Goal: Task Accomplishment & Management: Complete application form

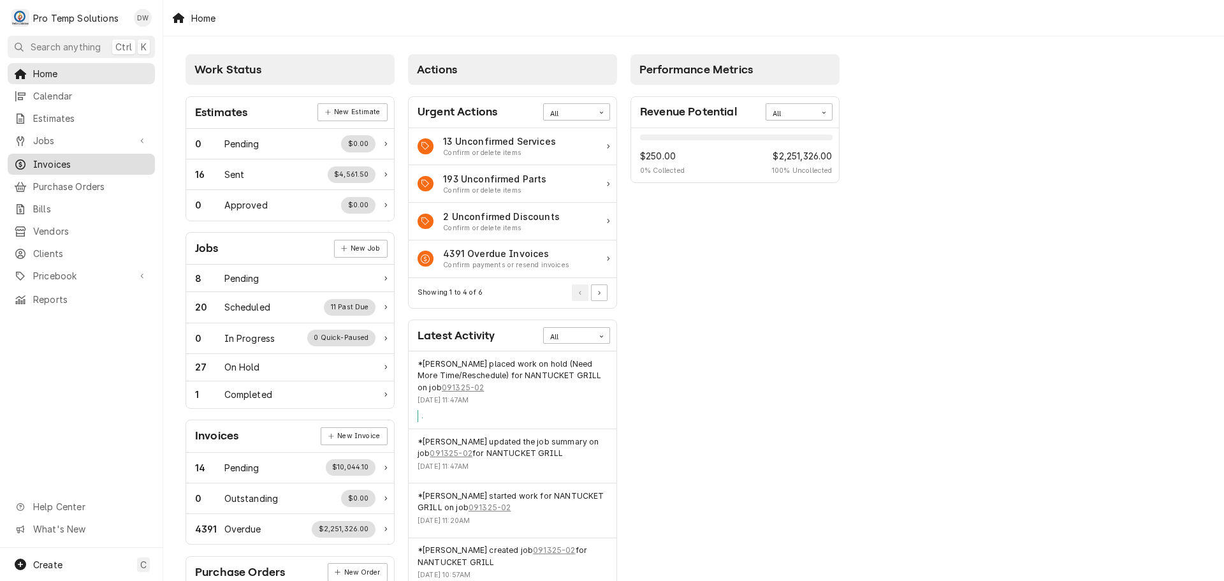
click at [61, 157] on span "Invoices" at bounding box center [90, 163] width 115 height 13
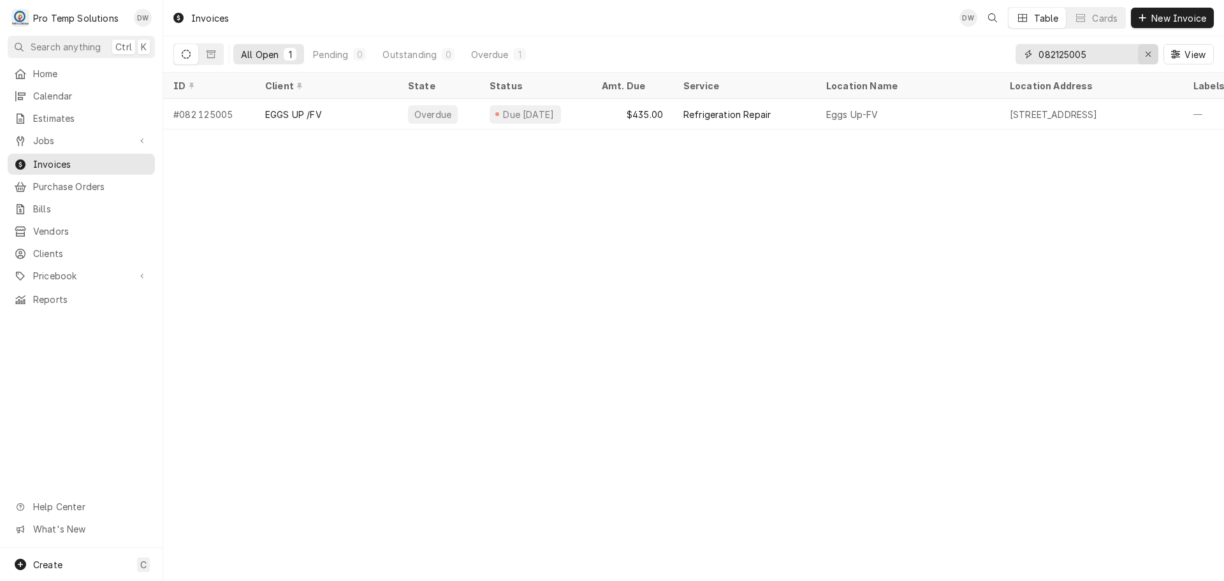
click at [1145, 51] on icon "Erase input" at bounding box center [1148, 54] width 7 height 9
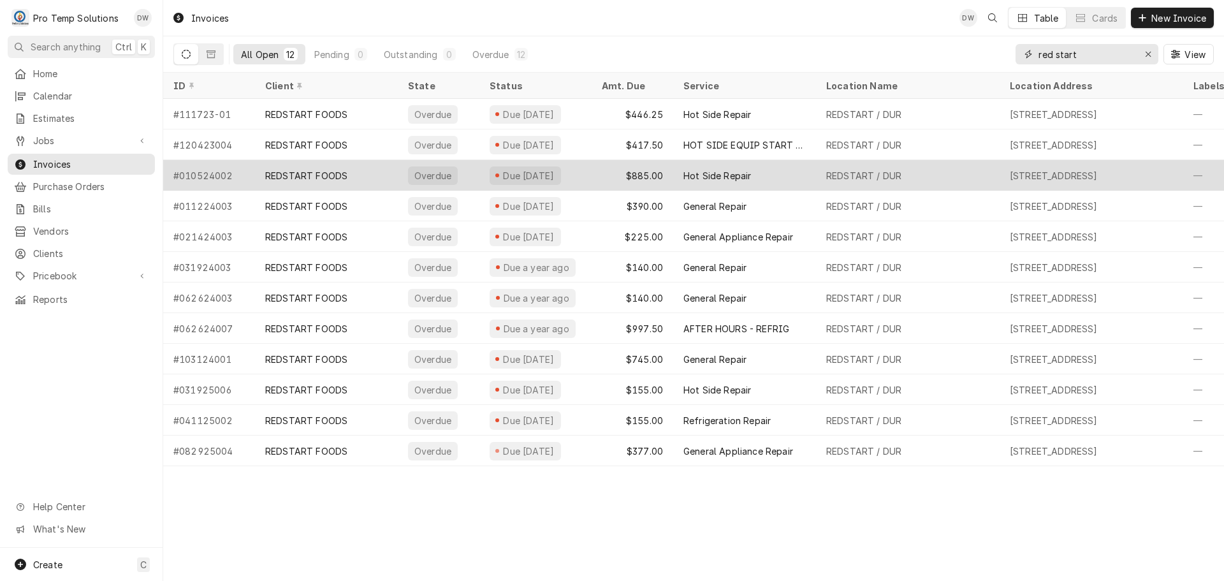
type input "red start"
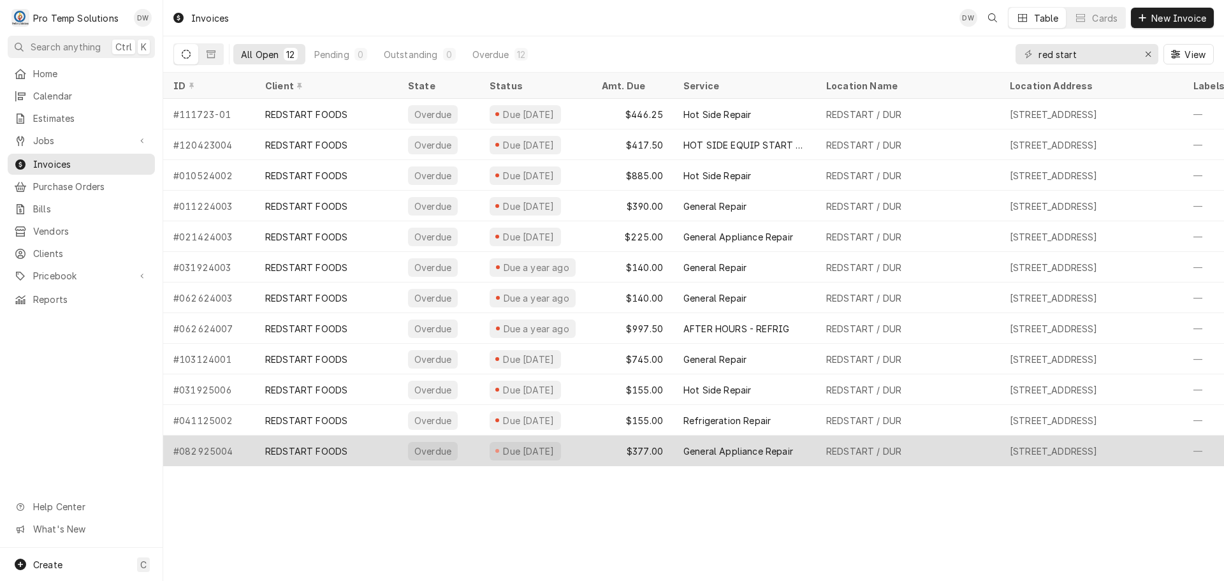
click at [715, 453] on div "General Appliance Repair" at bounding box center [738, 450] width 110 height 13
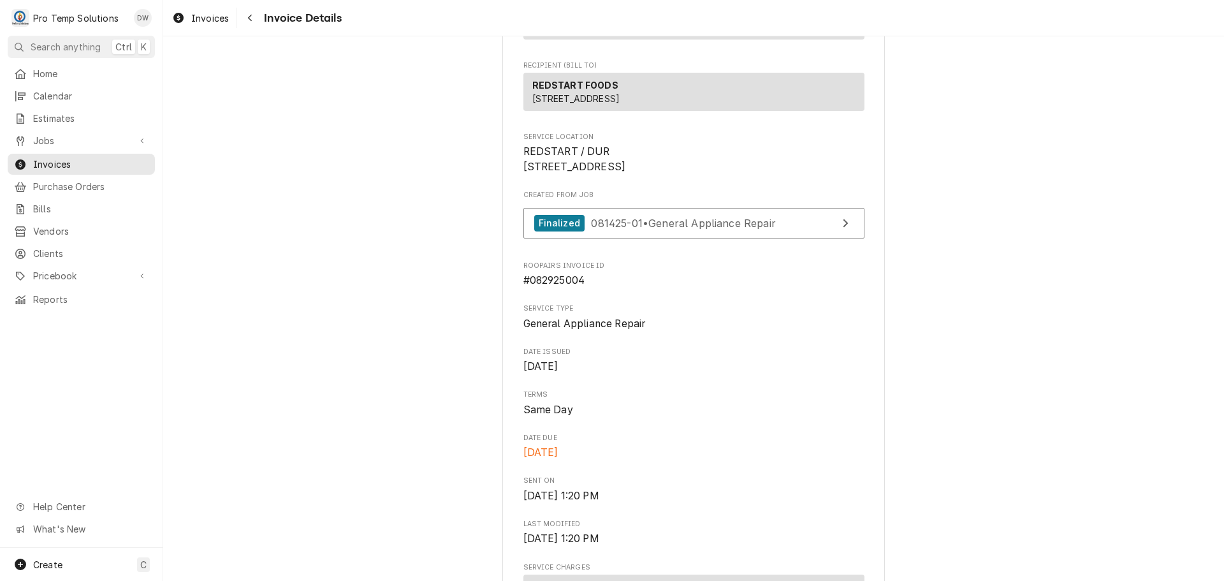
scroll to position [191, 0]
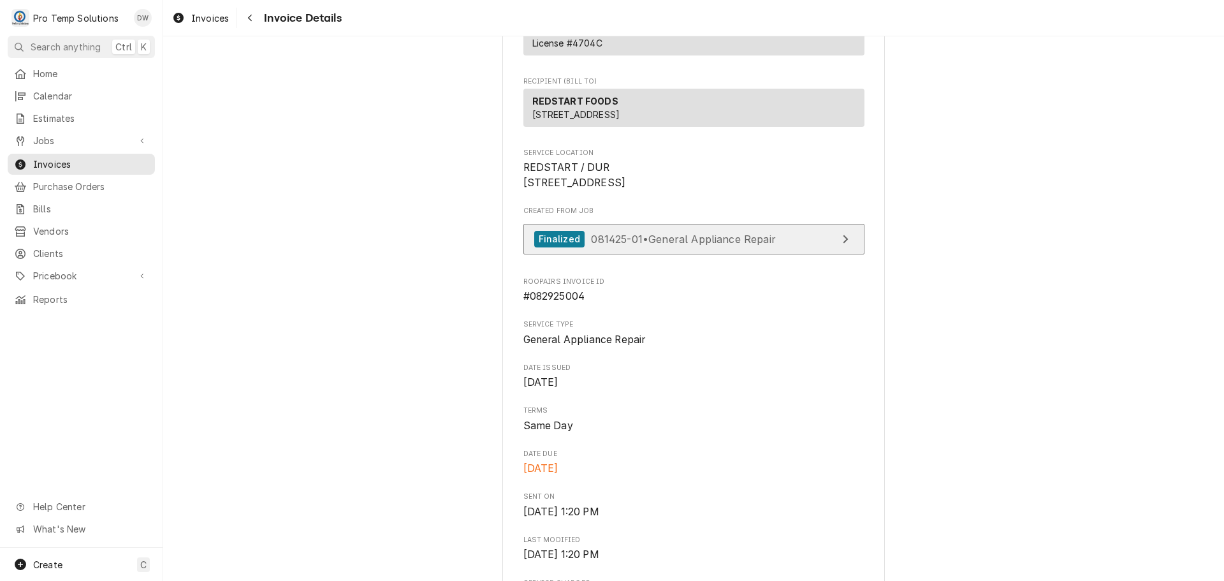
click at [676, 245] on span "081425-01 • General Appliance Repair" at bounding box center [683, 238] width 184 height 13
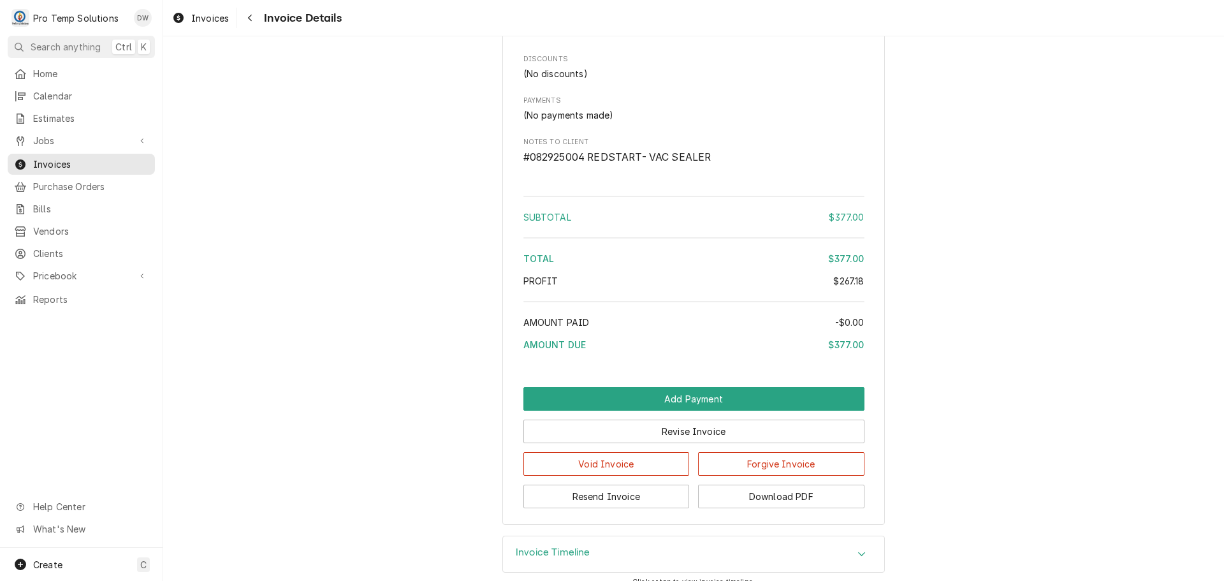
scroll to position [1685, 0]
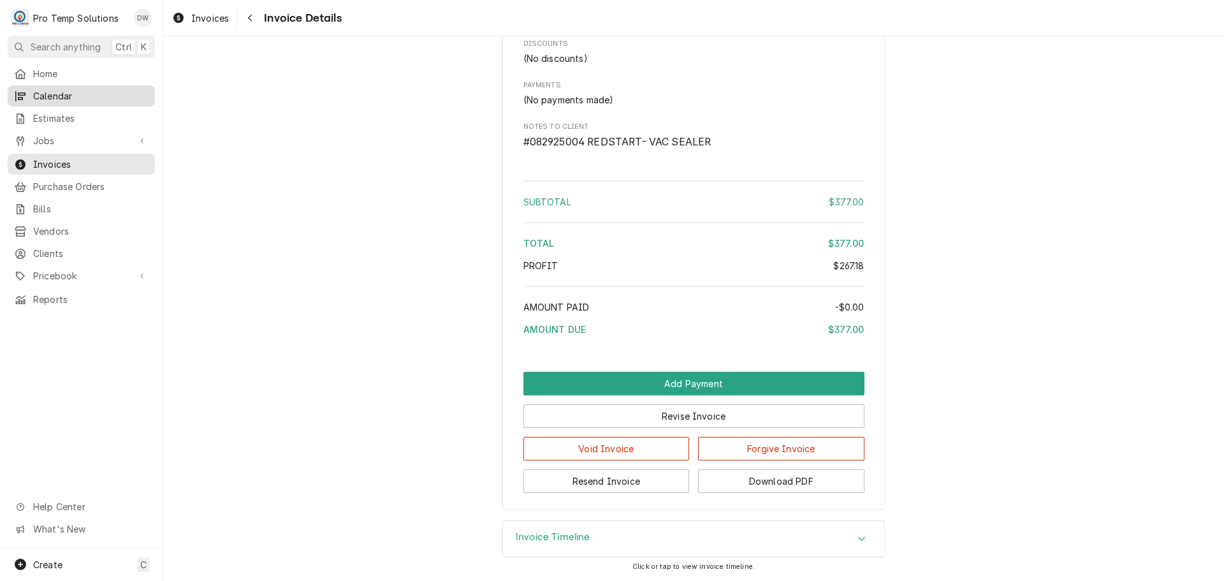
click at [51, 89] on span "Calendar" at bounding box center [90, 95] width 115 height 13
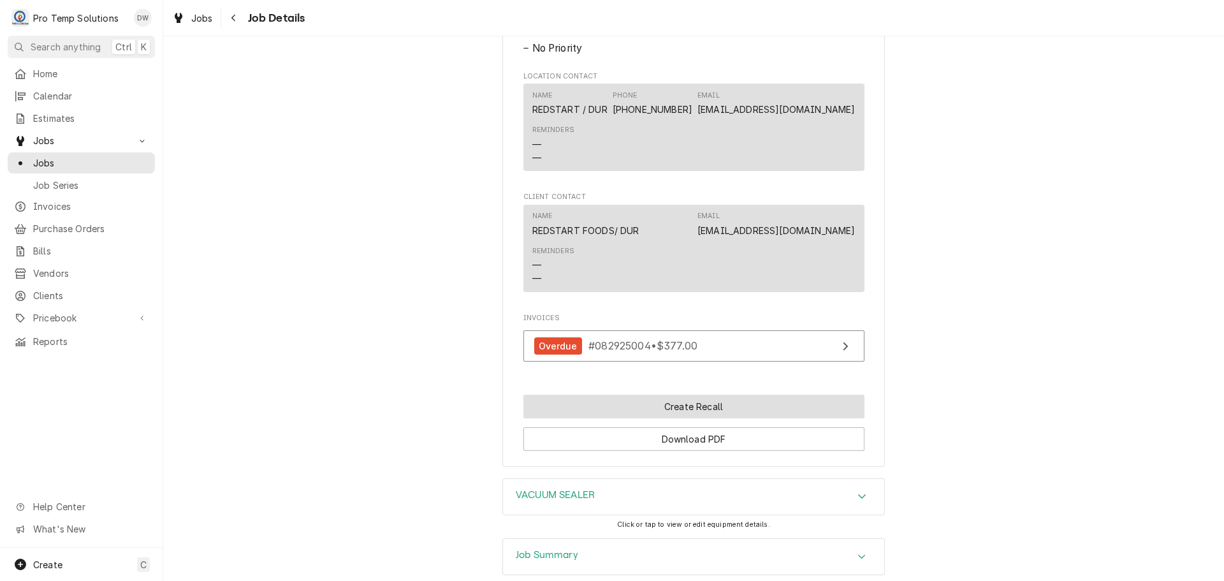
scroll to position [828, 0]
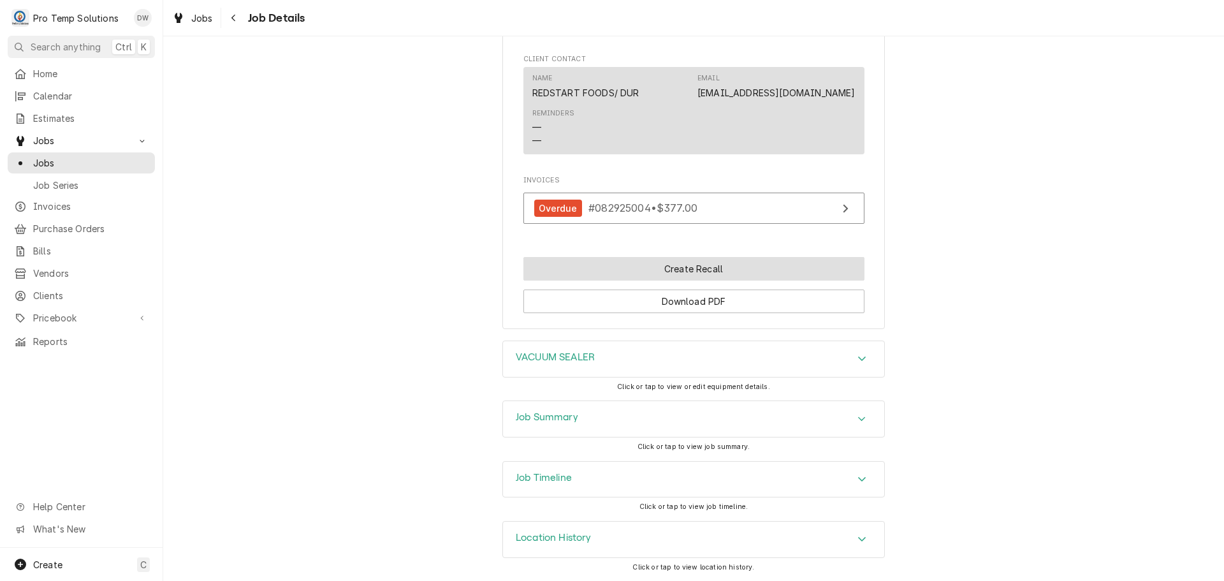
click at [679, 272] on button "Create Recall" at bounding box center [693, 269] width 341 height 24
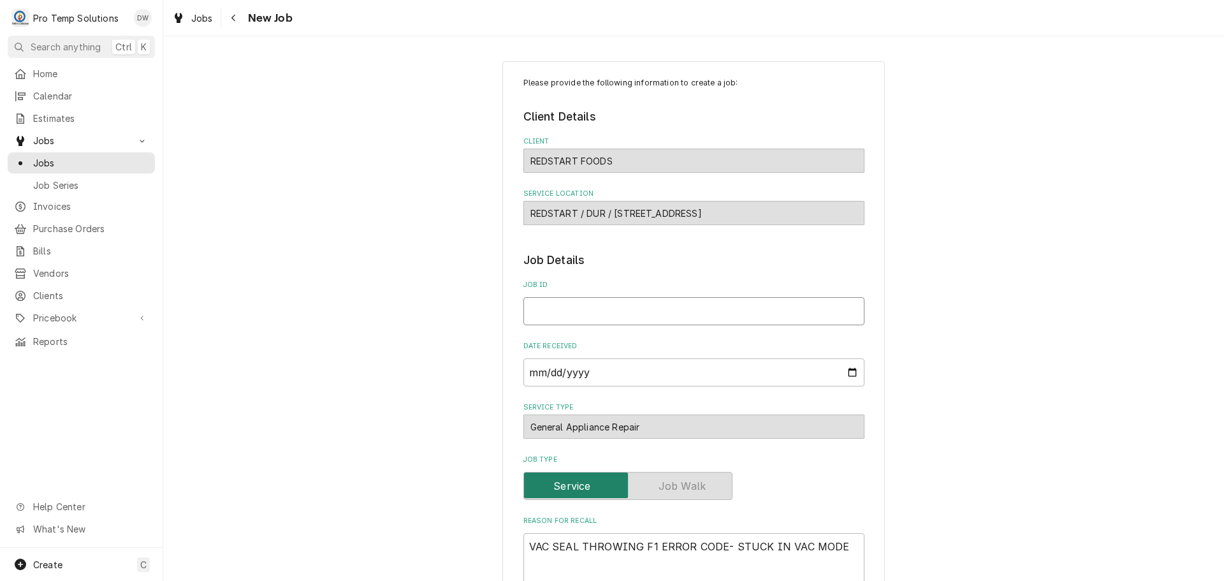
click at [654, 310] on input "Job ID" at bounding box center [693, 311] width 341 height 28
type textarea "x"
type input "0"
type textarea "x"
type input "09"
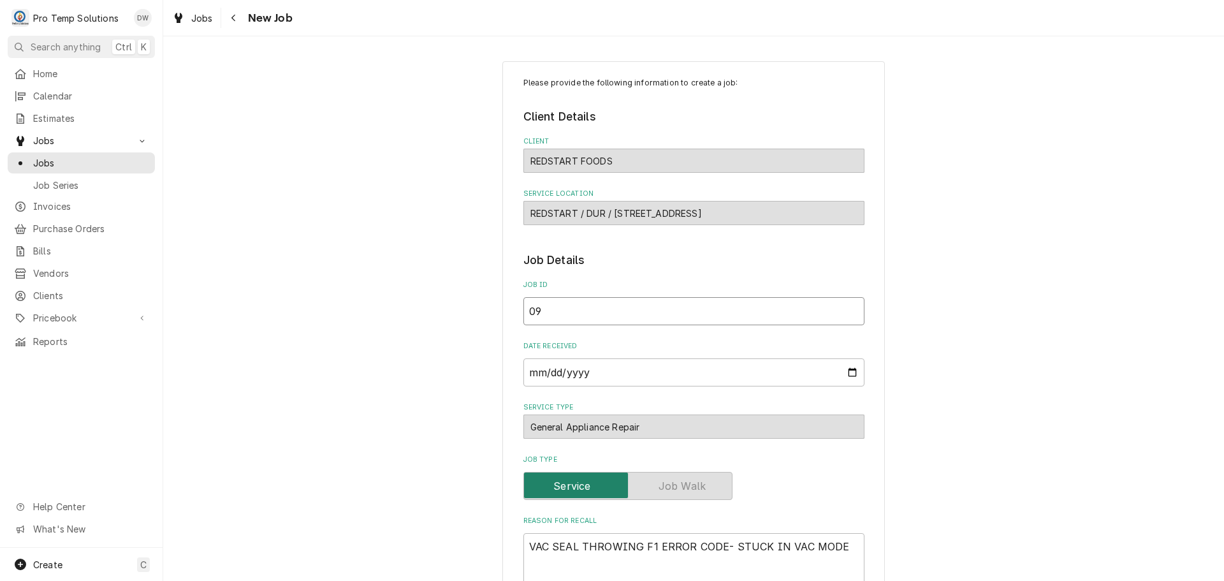
type textarea "x"
type input "091"
type textarea "x"
type input "0914"
type textarea "x"
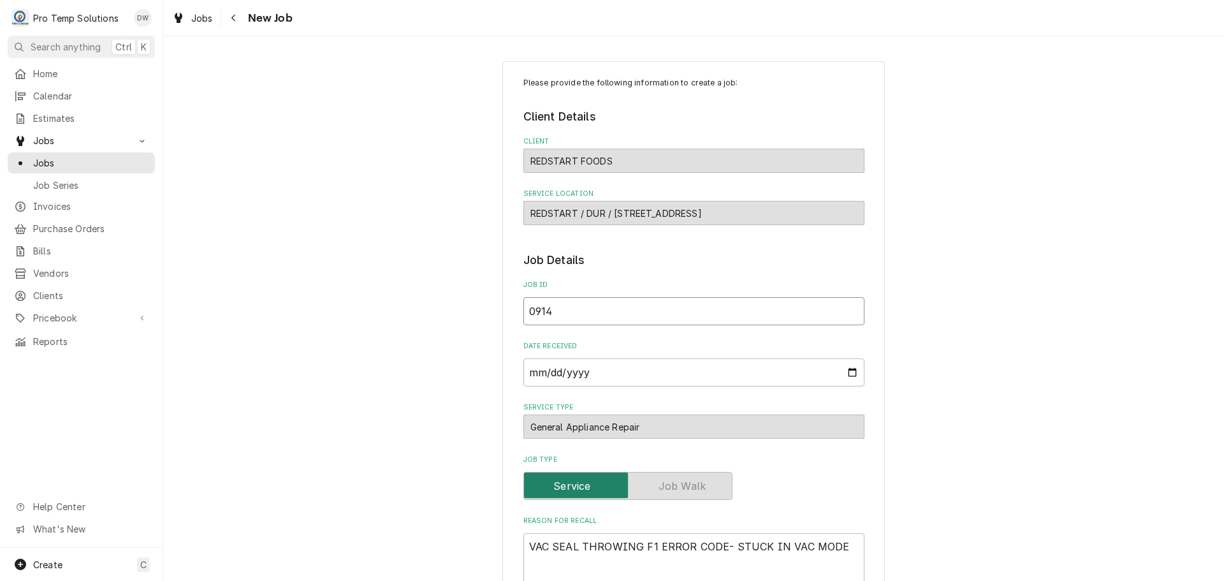
type input "09142"
type textarea "x"
type input "091425"
type textarea "x"
type input "091425-"
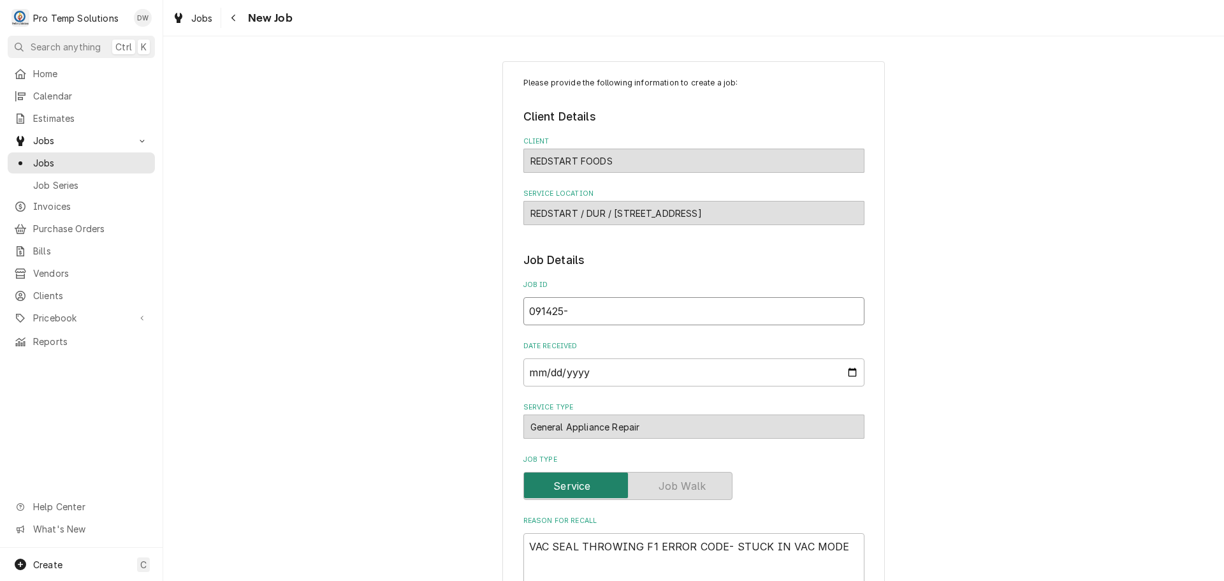
type textarea "x"
type input "091425-0"
type textarea "x"
type input "091425-01"
type textarea "x"
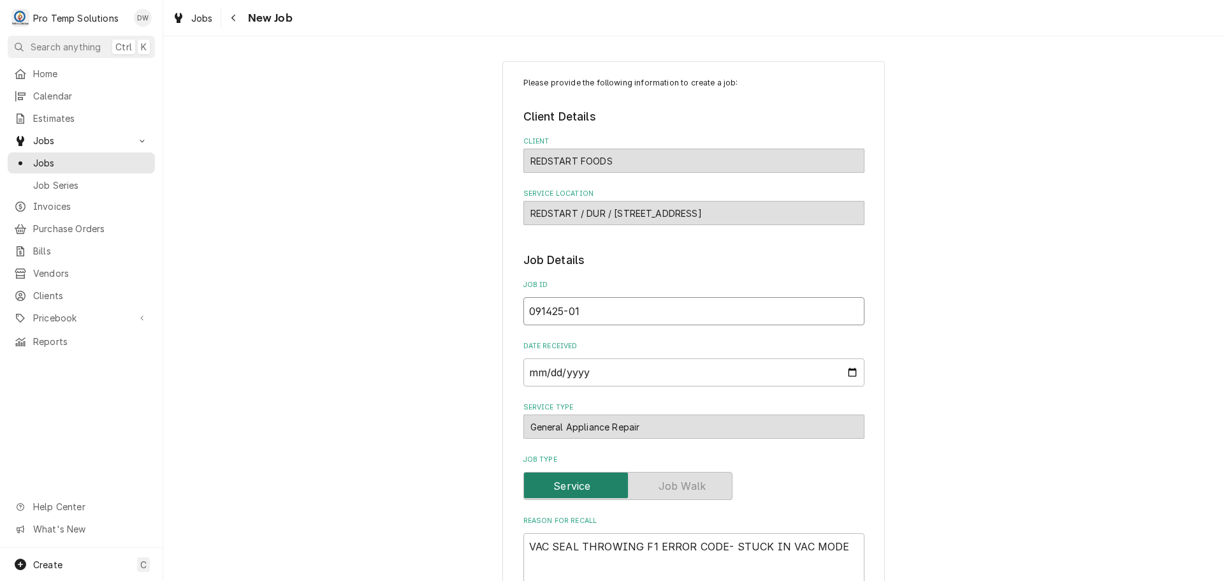
type input "091425-01C"
type textarea "x"
type input "091425-01CB"
type textarea "x"
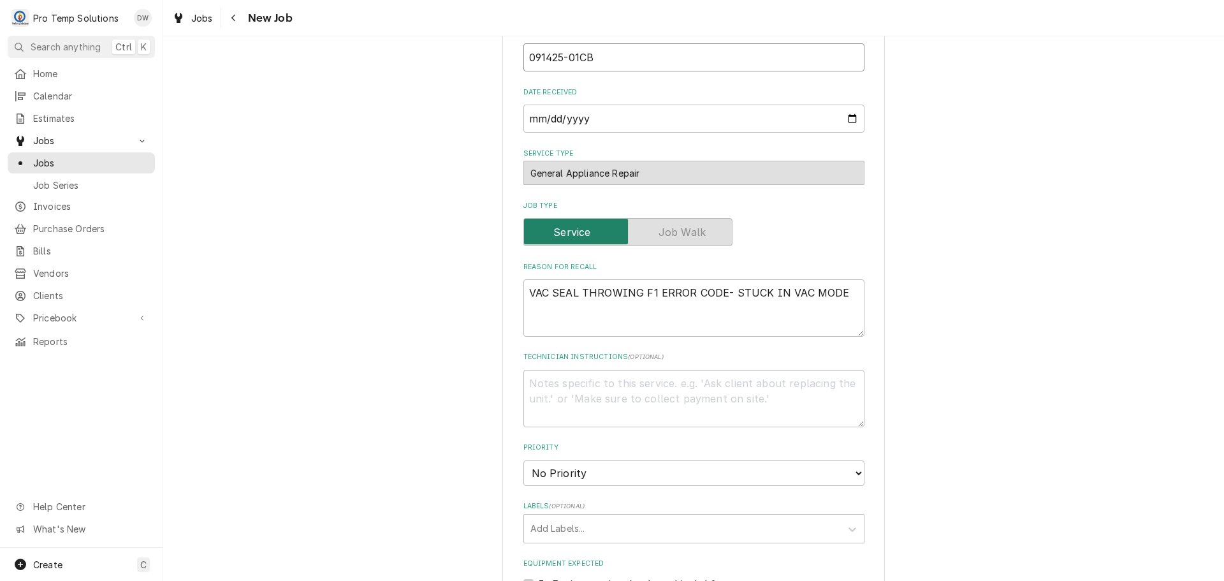
scroll to position [255, 0]
type input "091425-01CB"
click at [580, 382] on textarea "Technician Instructions ( optional )" at bounding box center [693, 396] width 341 height 57
type textarea "x"
type textarea "C"
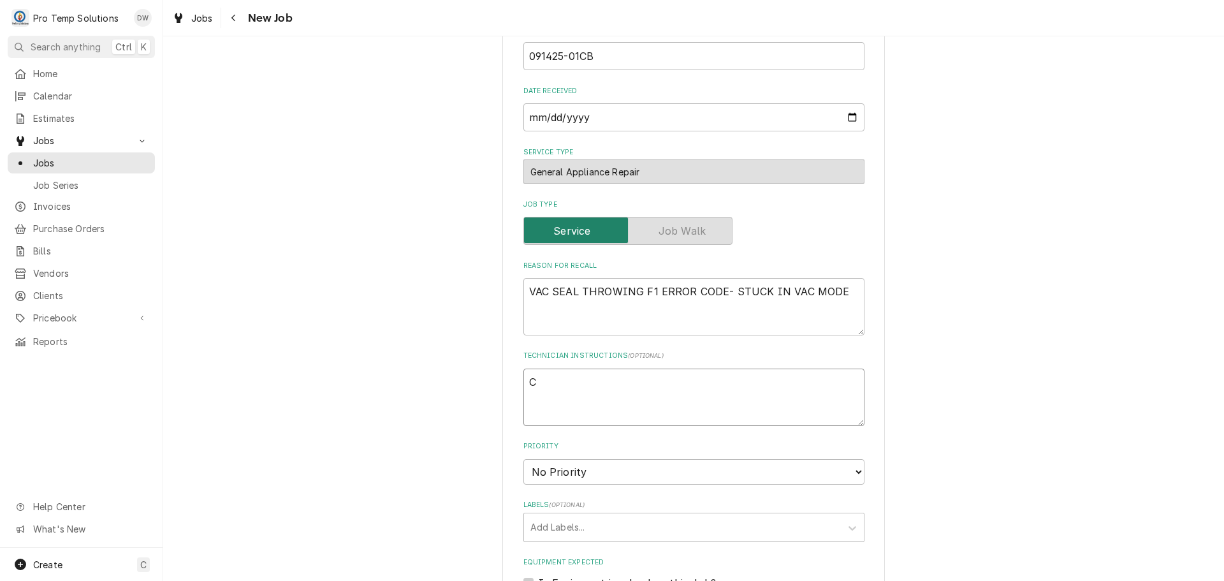
type textarea "x"
type textarea "CB"
type textarea "x"
type textarea "CB"
type textarea "x"
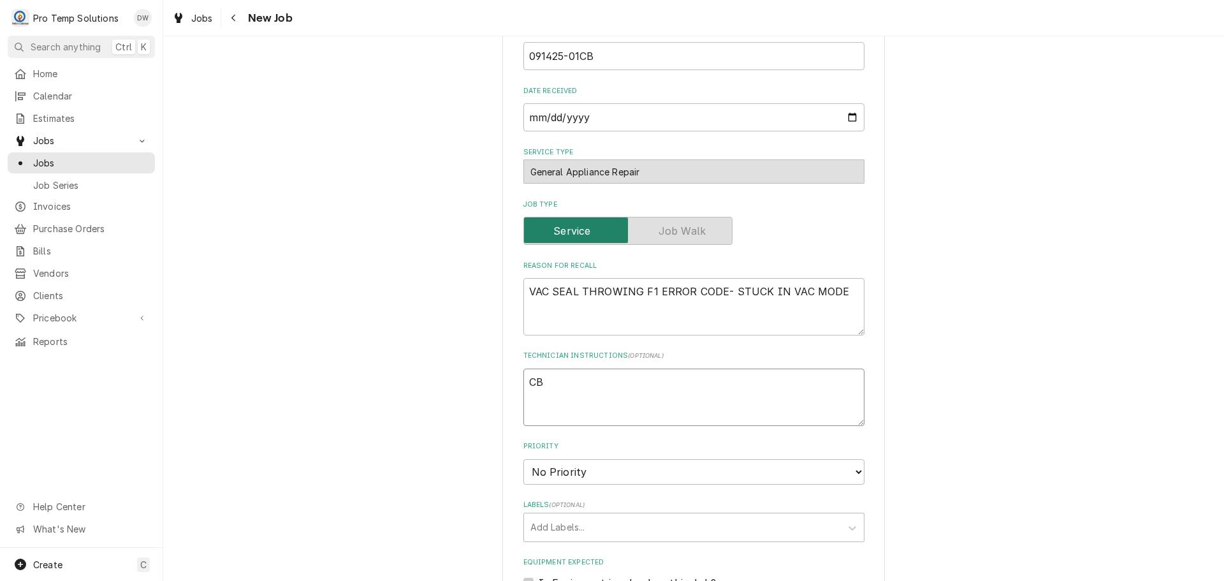
type textarea "CB R"
type textarea "x"
type textarea "CB R/"
type textarea "x"
type textarea "CB R/T"
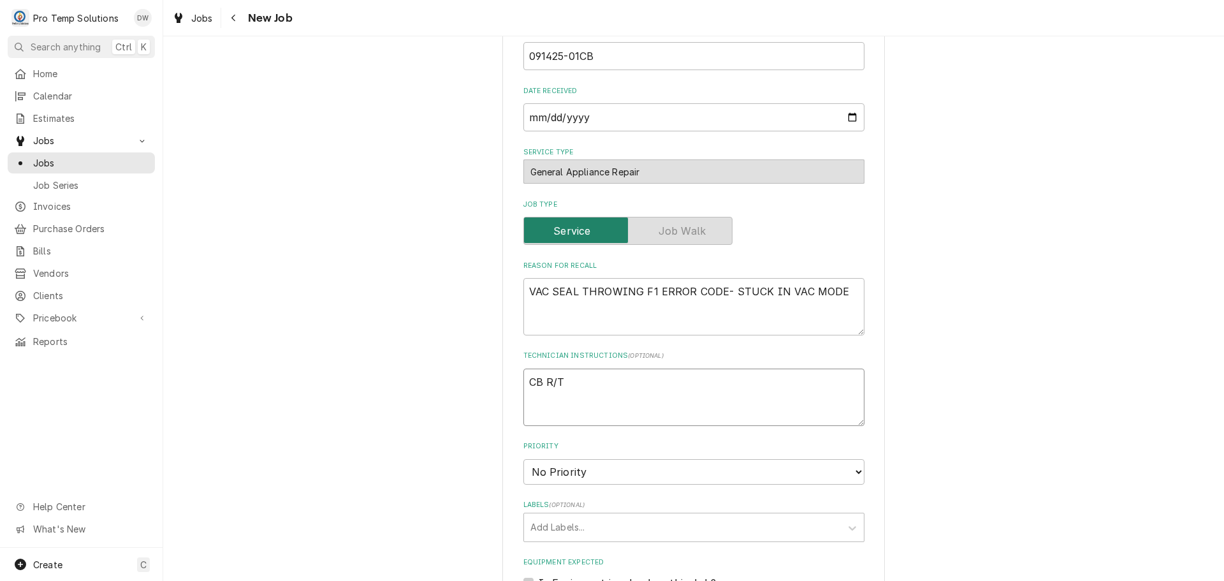
type textarea "x"
type textarea "CB R/T"
type textarea "x"
type textarea "CB R/T #"
type textarea "x"
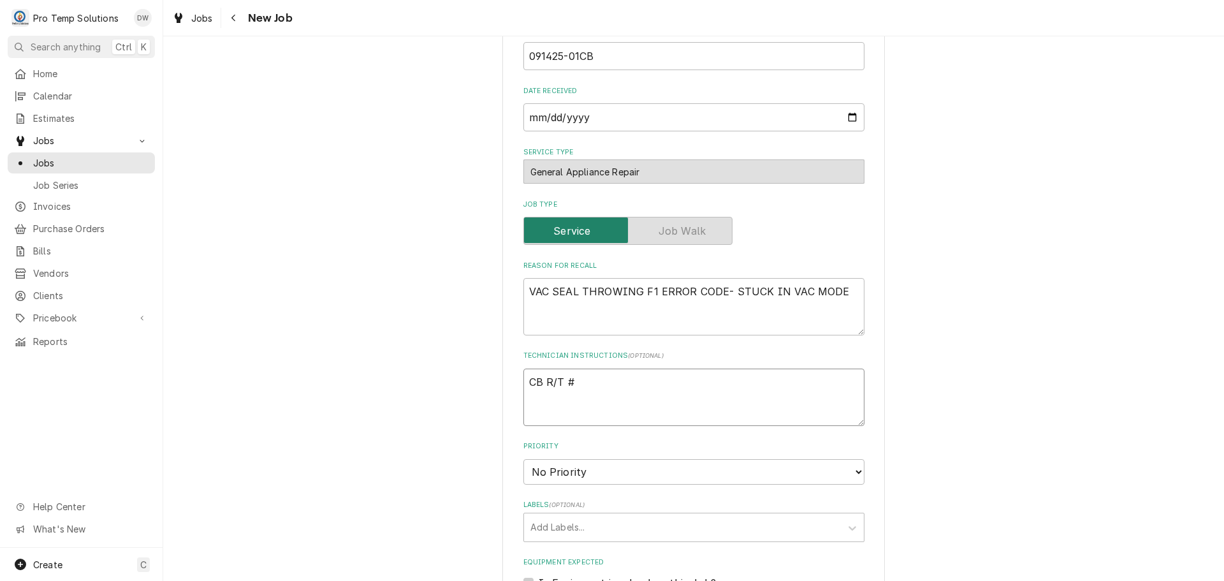
type textarea "CB R/T #0"
type textarea "x"
type textarea "CB R/T #08"
type textarea "x"
type textarea "CB R/T #082"
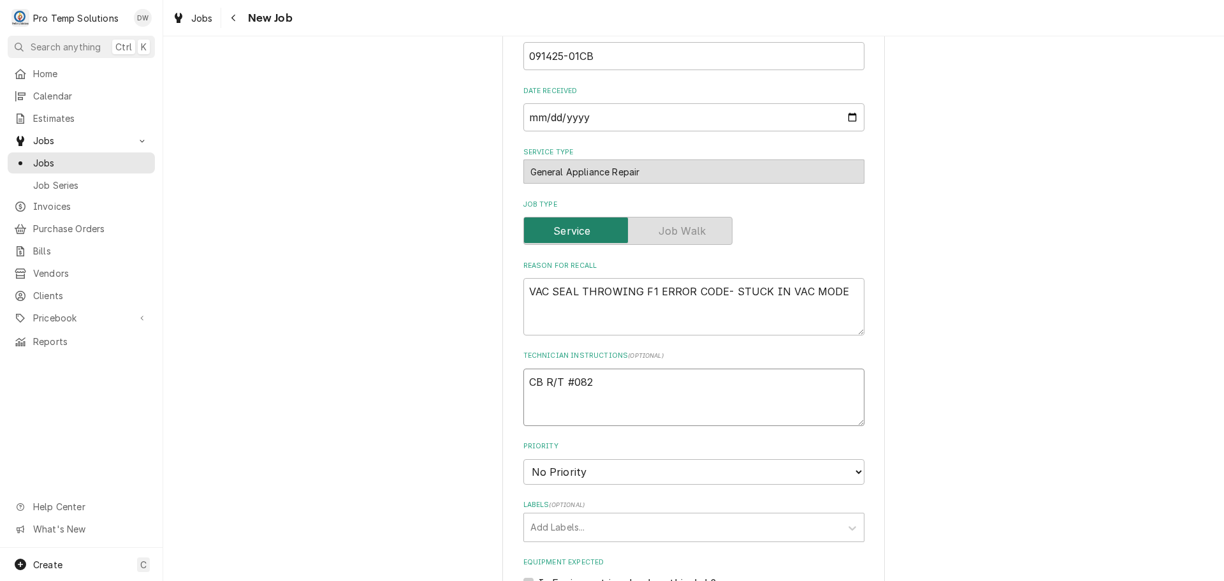
type textarea "x"
type textarea "CB R/T #0829"
type textarea "x"
type textarea "CB R/T #08292"
type textarea "x"
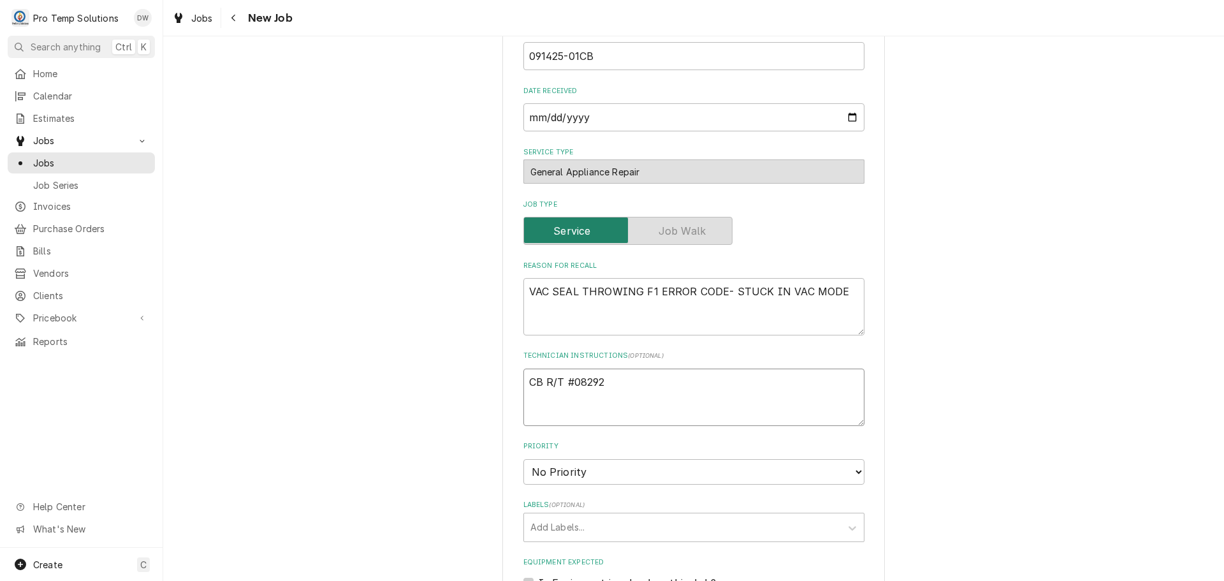
type textarea "CB R/T #082925"
type textarea "x"
type textarea "CB R/T #0829250"
type textarea "x"
type textarea "CB R/T #08292500"
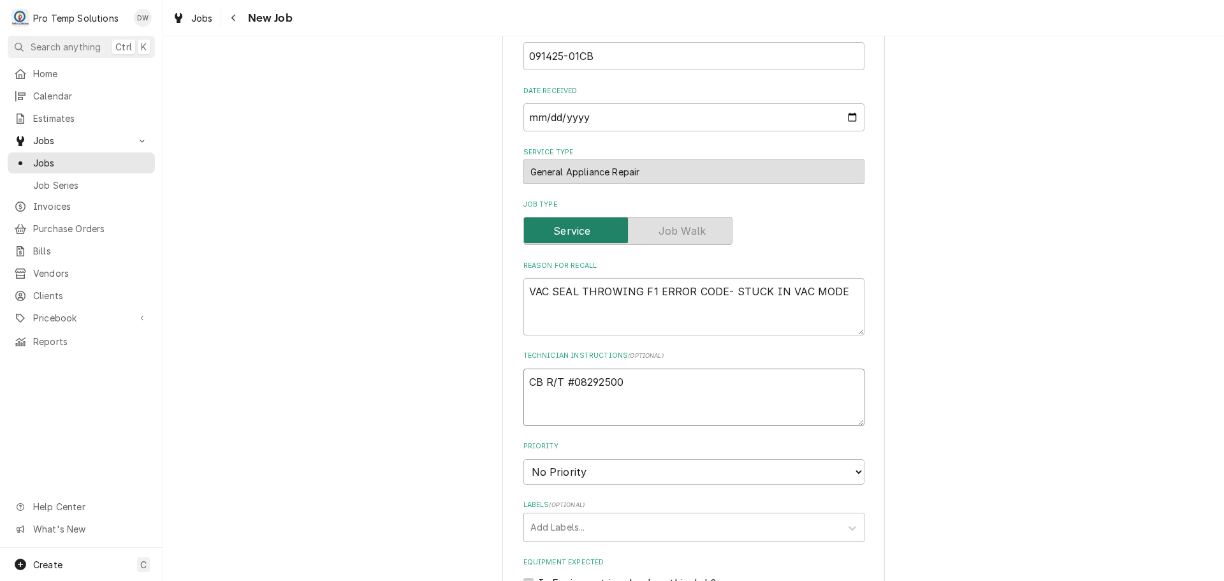
type textarea "x"
type textarea "CB R/T #082925004"
type textarea "x"
type textarea "CB R/T #082925004"
type textarea "x"
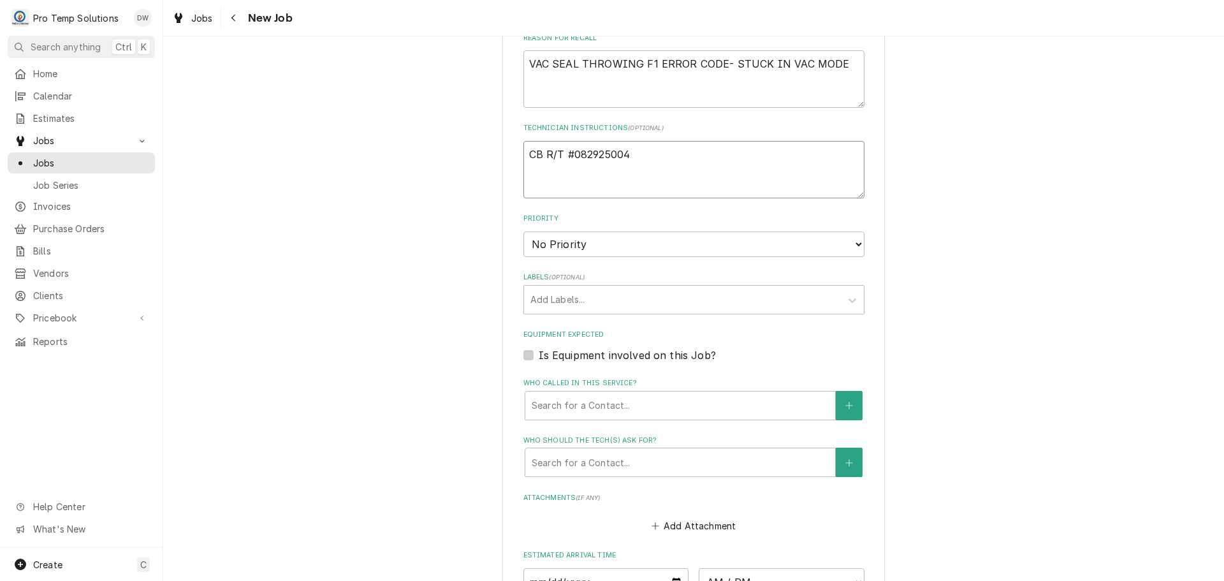
scroll to position [510, 0]
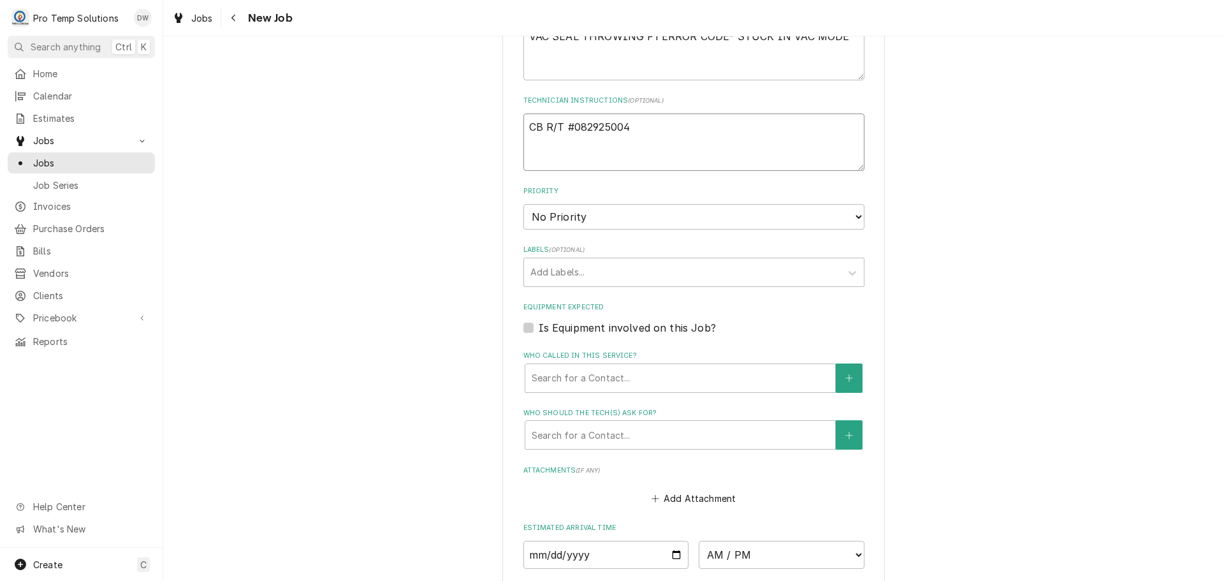
type textarea "CB R/T #082925004"
click at [539, 325] on label "Is Equipment involved on this Job?" at bounding box center [627, 327] width 177 height 15
click at [539, 325] on input "Equipment Expected" at bounding box center [709, 334] width 341 height 28
checkbox input "true"
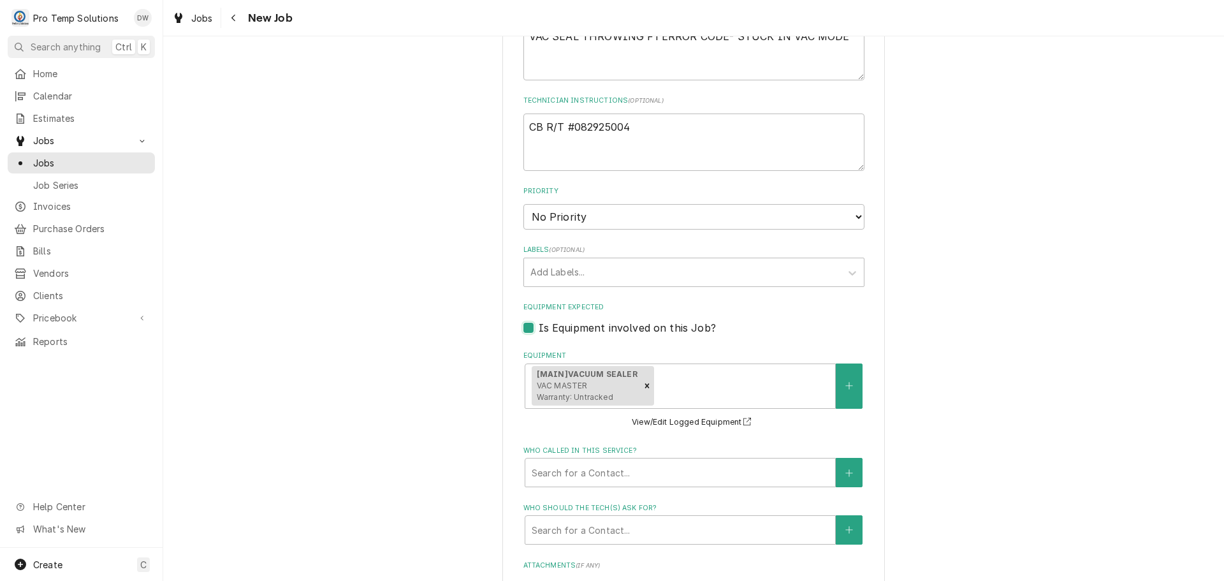
type textarea "x"
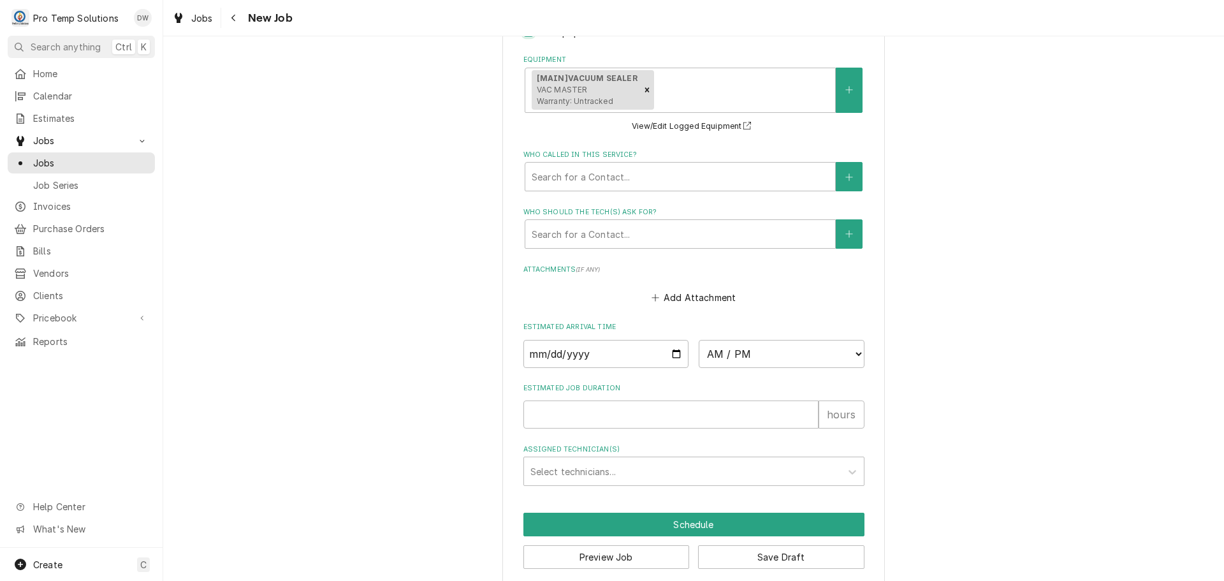
scroll to position [821, 0]
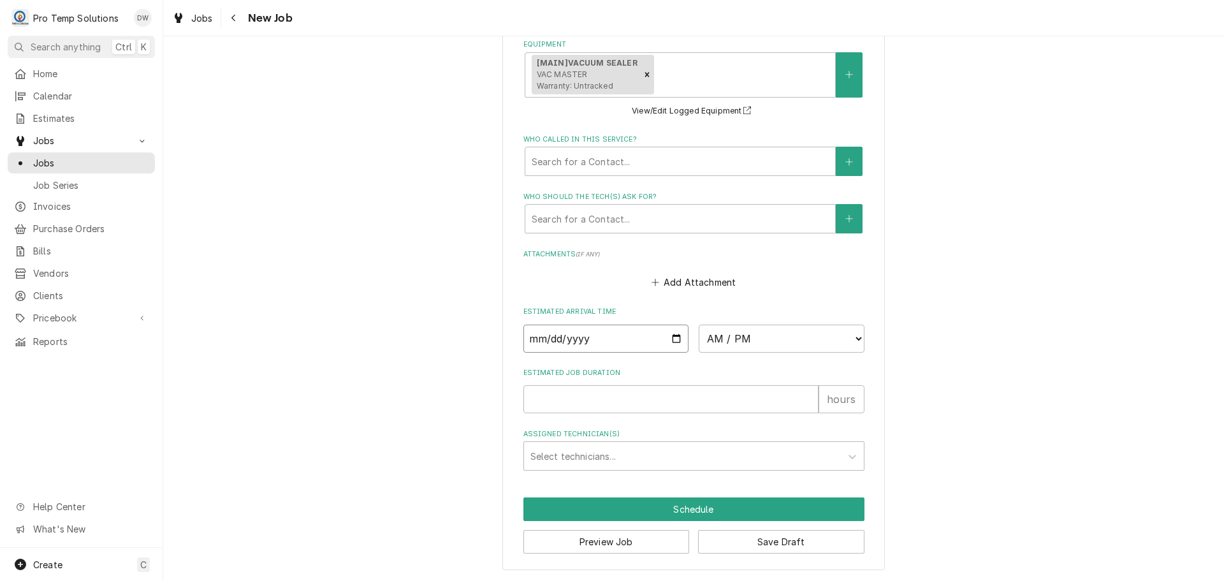
click at [671, 335] on input "Date" at bounding box center [606, 338] width 166 height 28
type input "[DATE]"
type textarea "x"
click at [848, 336] on select "AM / PM 6:00 AM 6:15 AM 6:30 AM 6:45 AM 7:00 AM 7:15 AM 7:30 AM 7:45 AM 8:00 AM…" at bounding box center [782, 338] width 166 height 28
select select "12:00:00"
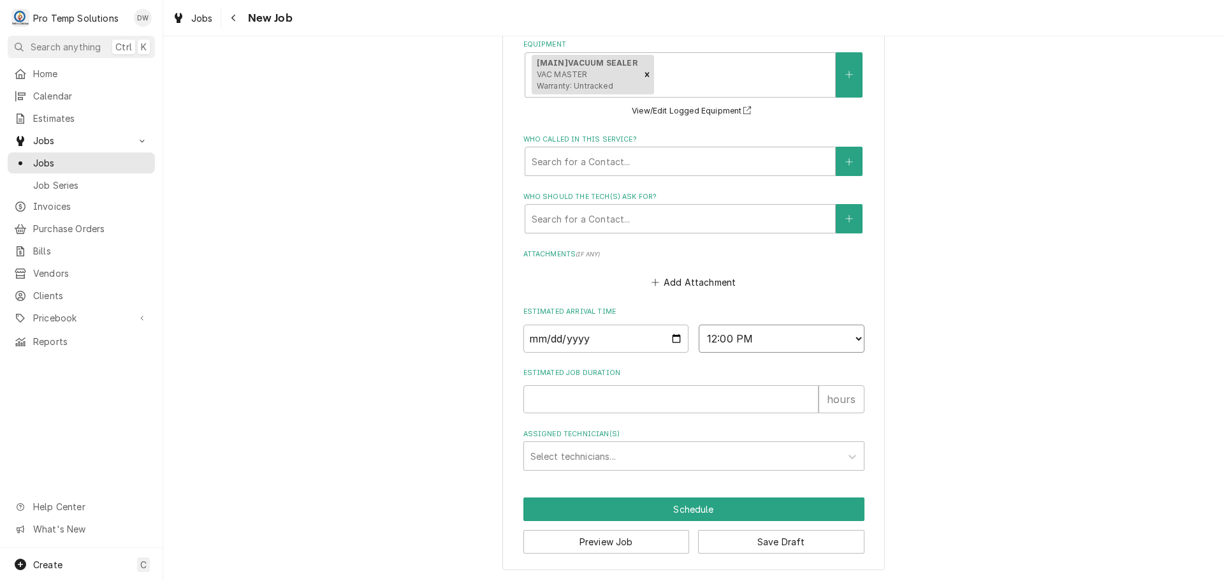
click at [699, 324] on select "AM / PM 6:00 AM 6:15 AM 6:30 AM 6:45 AM 7:00 AM 7:15 AM 7:30 AM 7:45 AM 8:00 AM…" at bounding box center [782, 338] width 166 height 28
click at [768, 402] on input "Estimated Job Duration" at bounding box center [670, 399] width 295 height 28
type textarea "x"
type input "1"
type textarea "x"
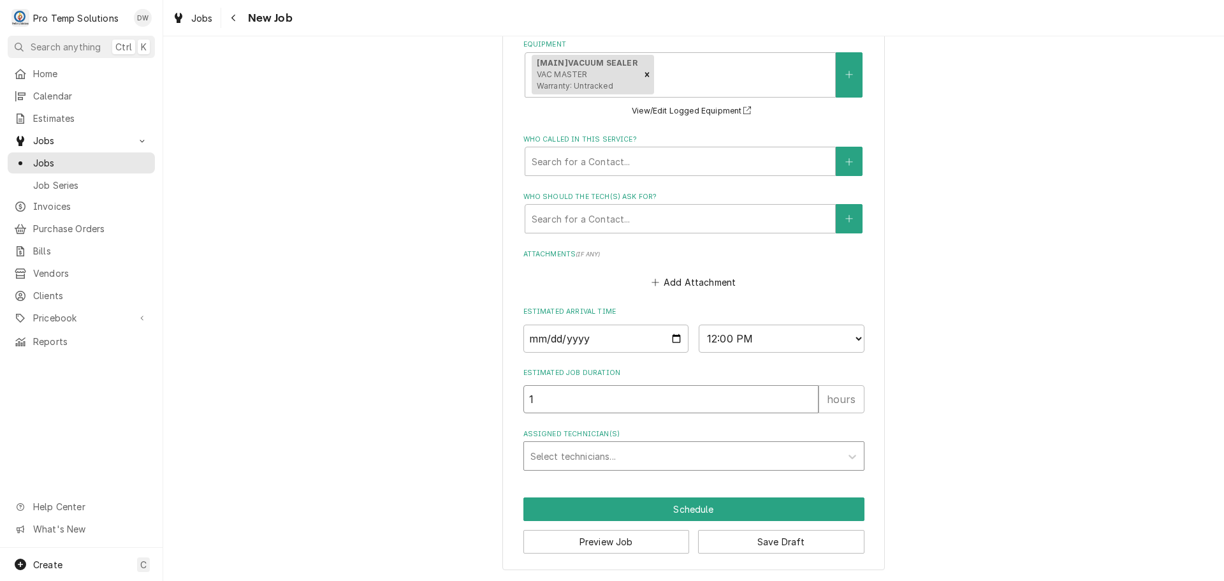
type input "1"
click at [671, 458] on div "Assigned Technician(s)" at bounding box center [682, 455] width 304 height 23
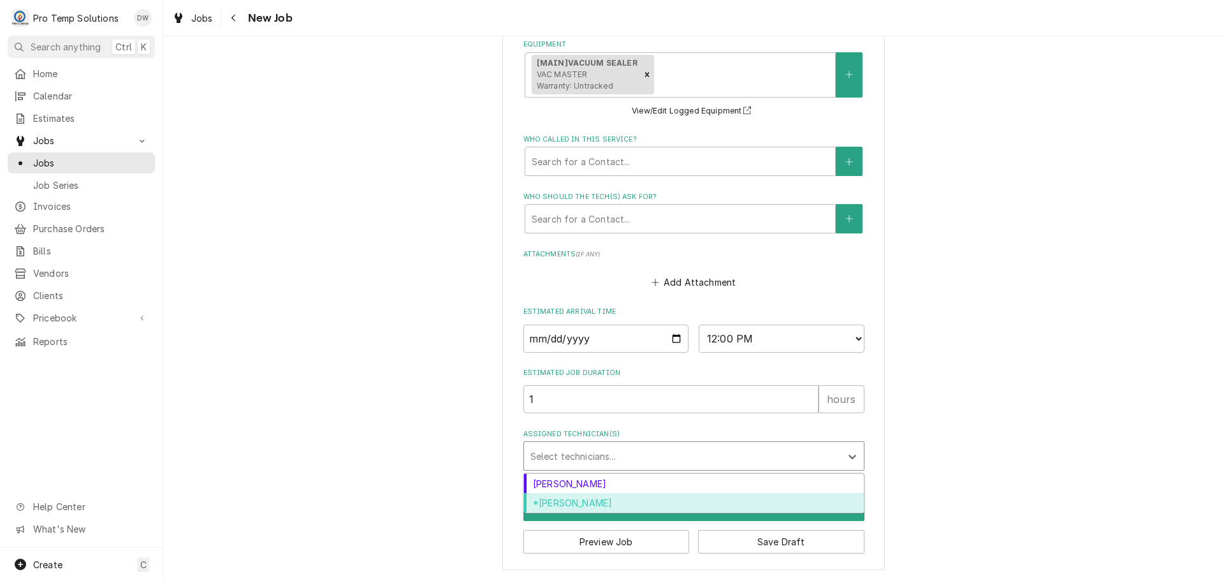
click at [588, 507] on div "*[PERSON_NAME]" at bounding box center [694, 503] width 340 height 20
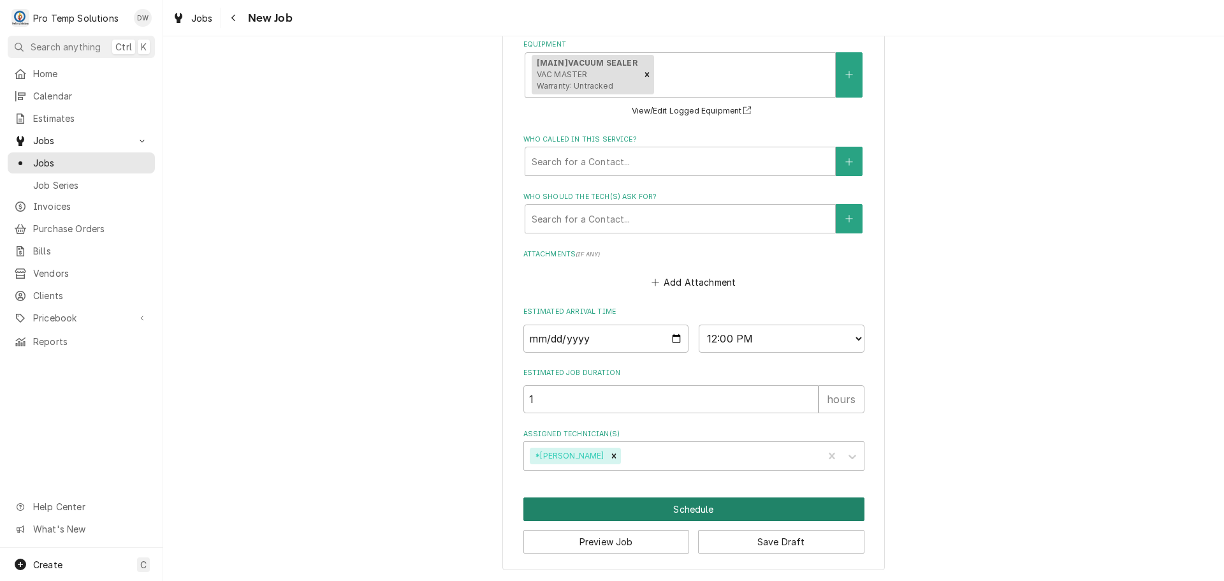
click at [694, 506] on button "Schedule" at bounding box center [693, 509] width 341 height 24
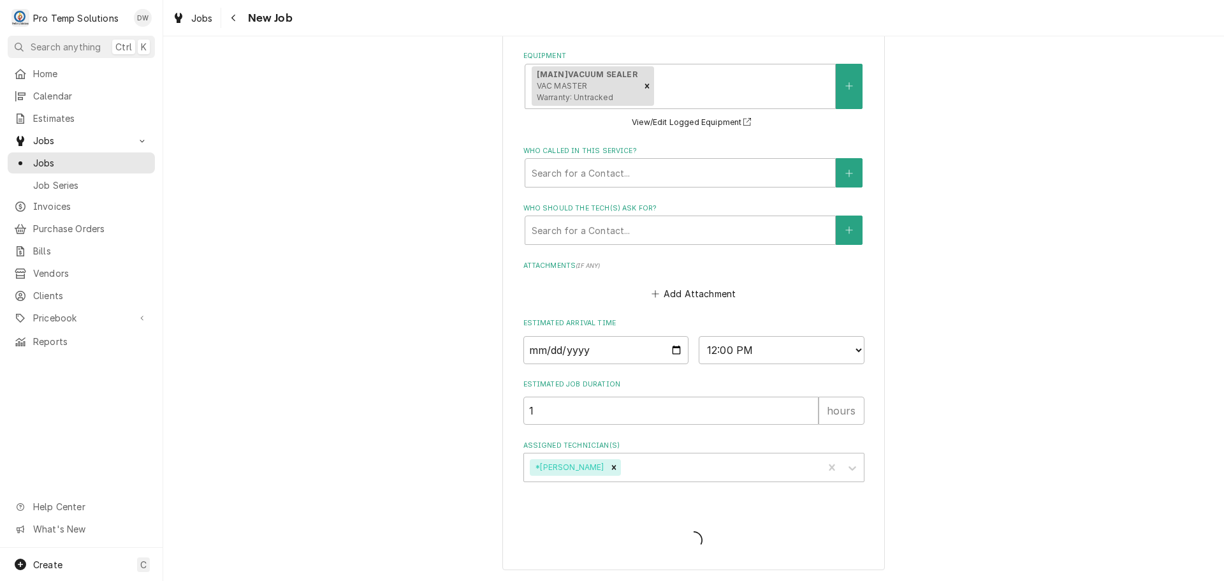
type textarea "x"
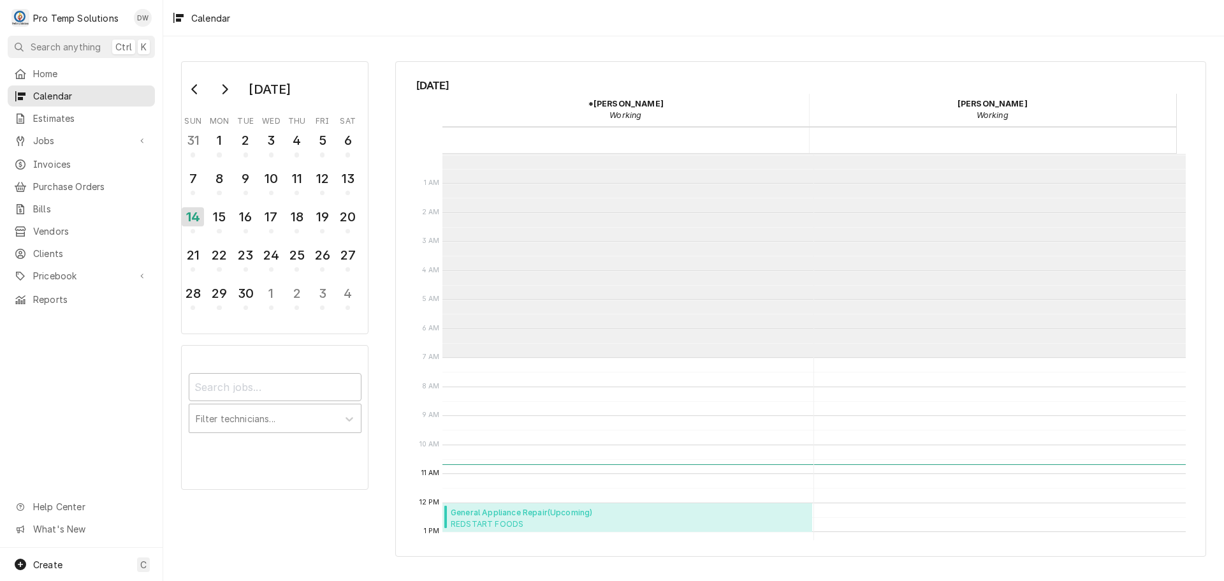
scroll to position [203, 0]
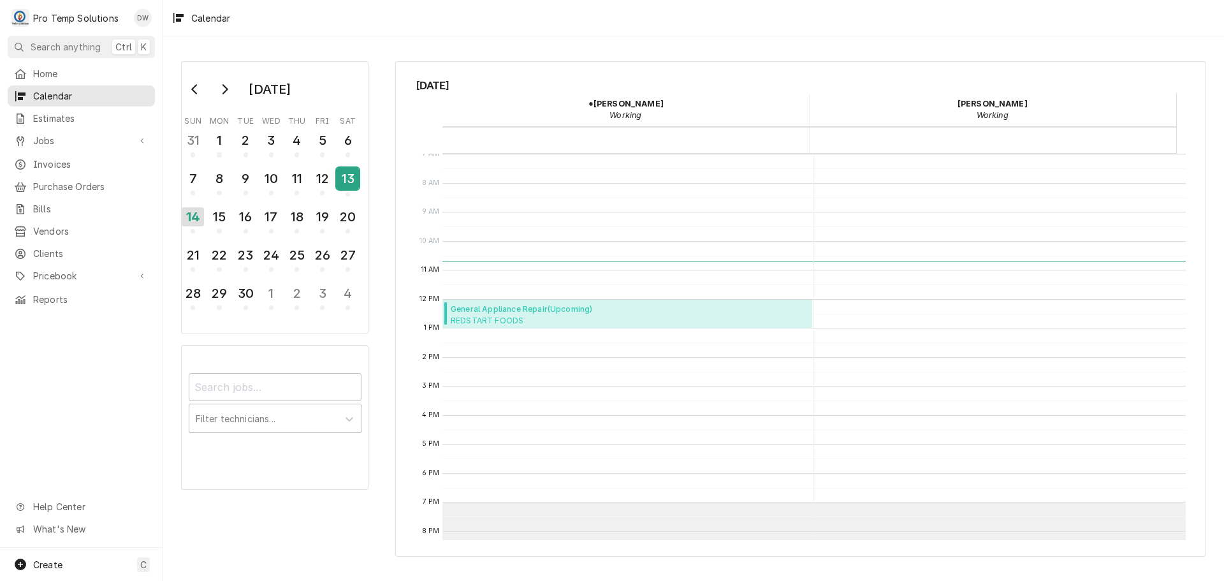
click at [335, 177] on button "13" at bounding box center [347, 182] width 25 height 34
